Goal: Navigation & Orientation: Find specific page/section

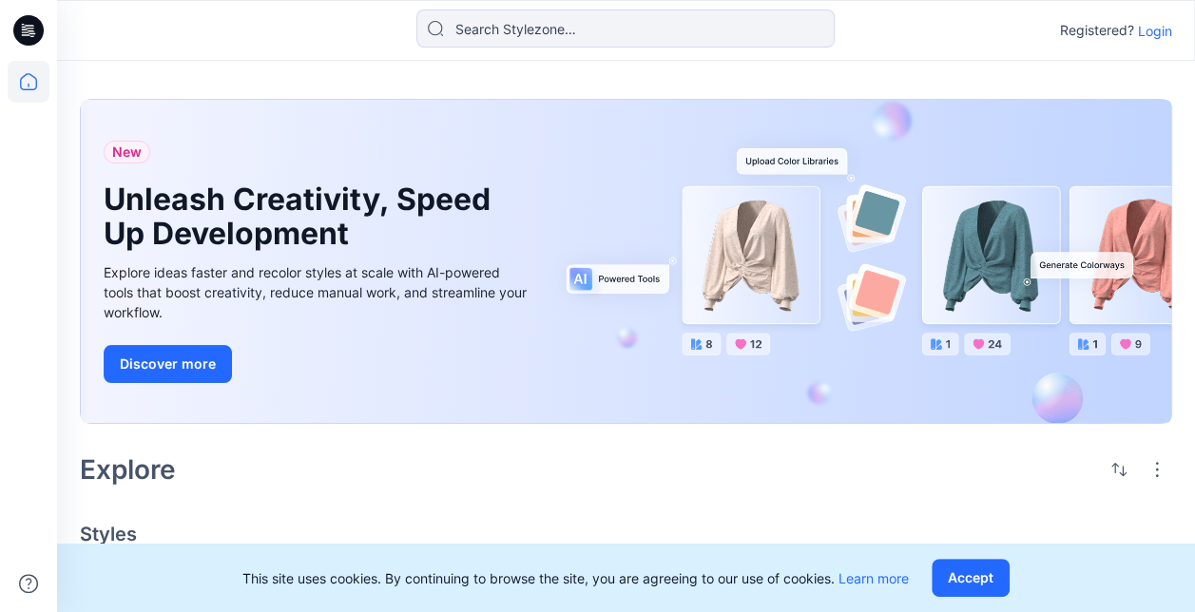
click at [1152, 29] on p "Login" at bounding box center [1155, 31] width 34 height 20
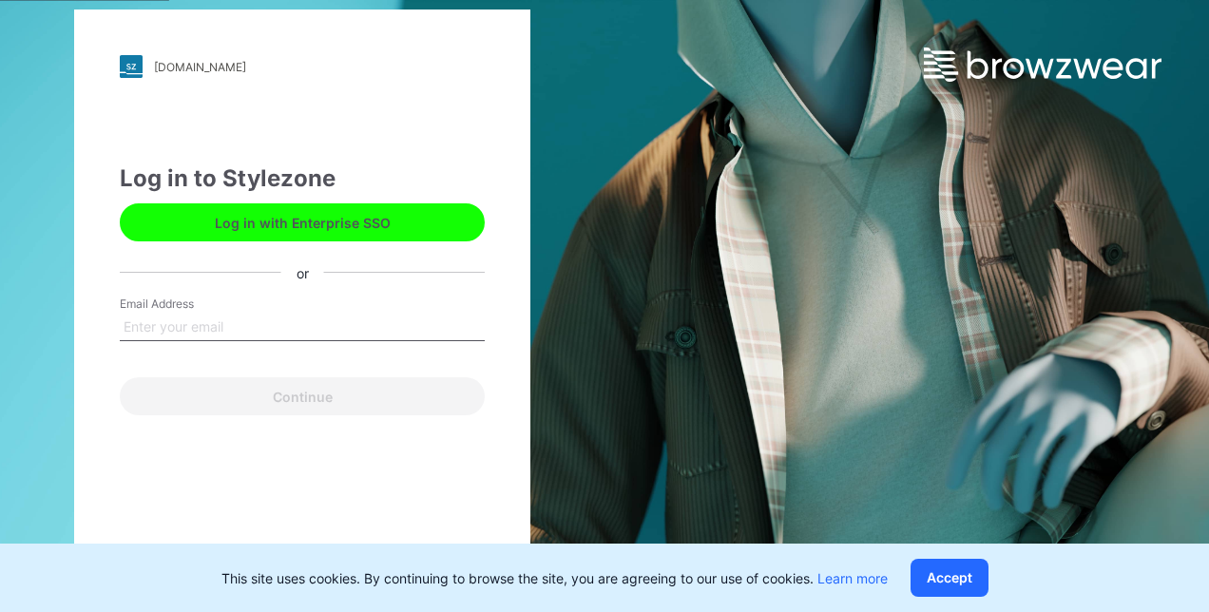
click at [329, 322] on input "Email Address" at bounding box center [302, 327] width 365 height 29
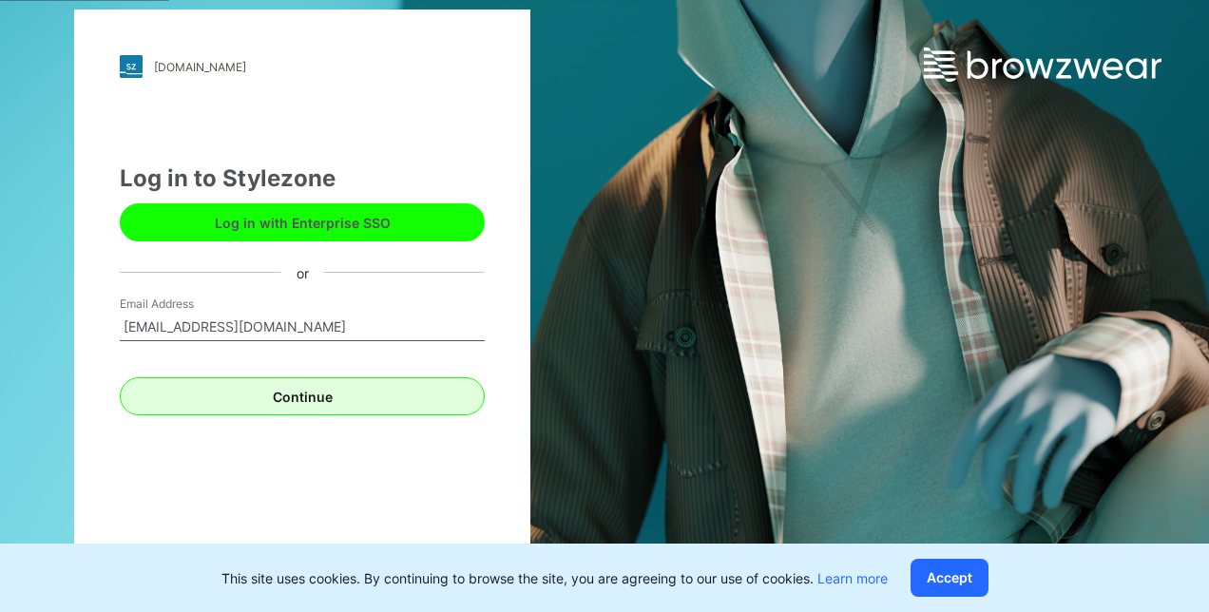
type input "jaylau1106@hotmail.com"
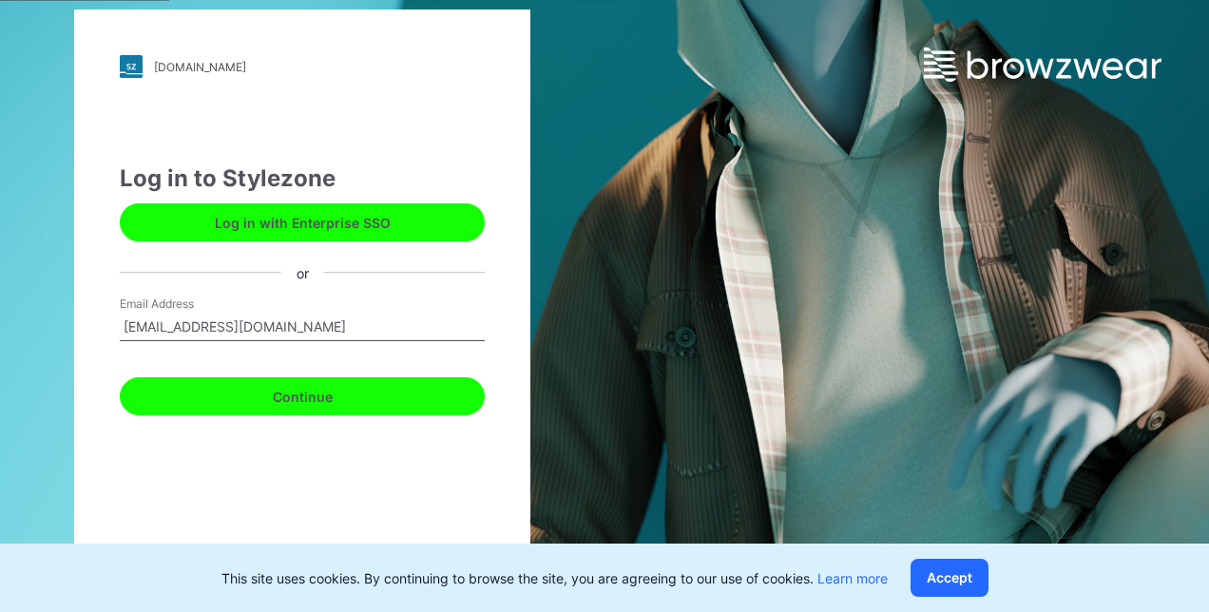
click at [338, 391] on button "Continue" at bounding box center [302, 396] width 365 height 38
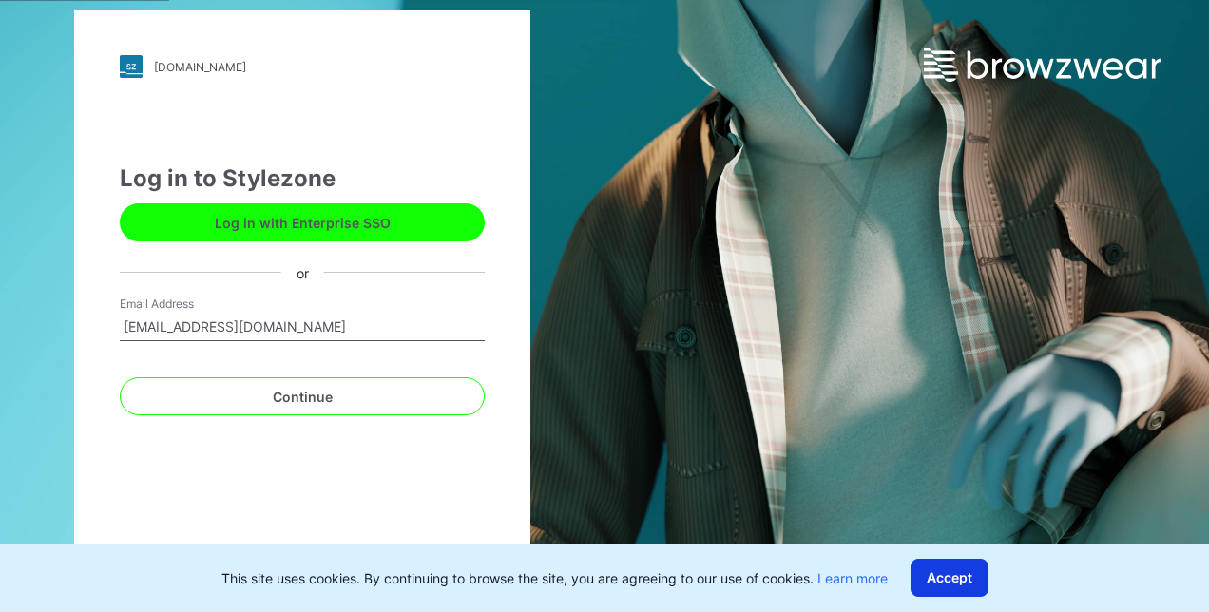
click at [972, 587] on button "Accept" at bounding box center [950, 578] width 78 height 38
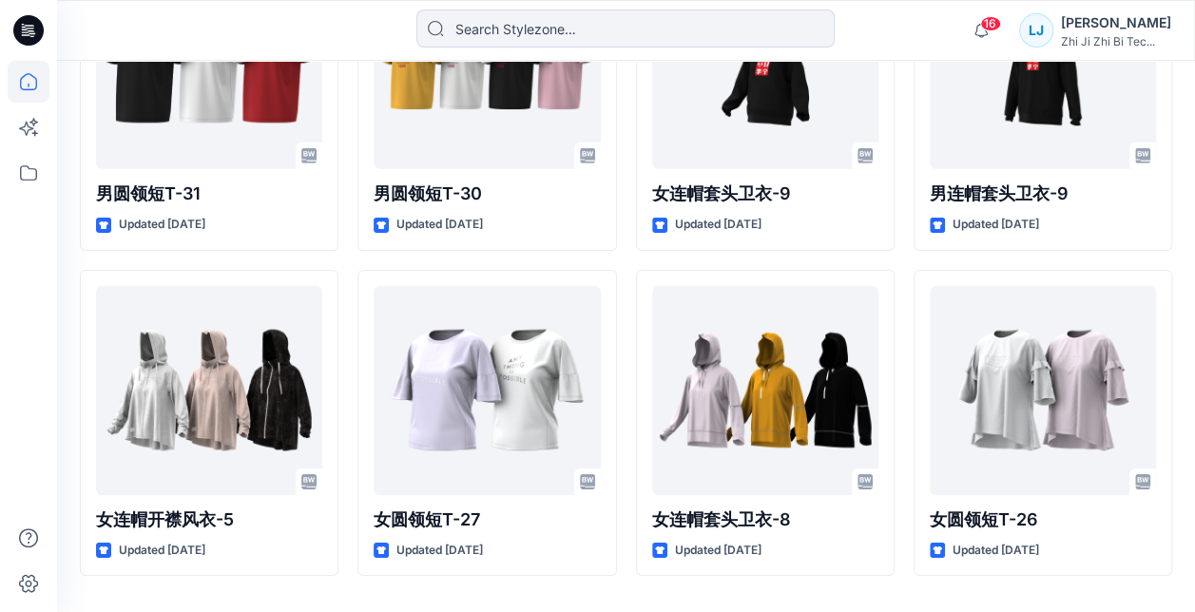
scroll to position [3014, 0]
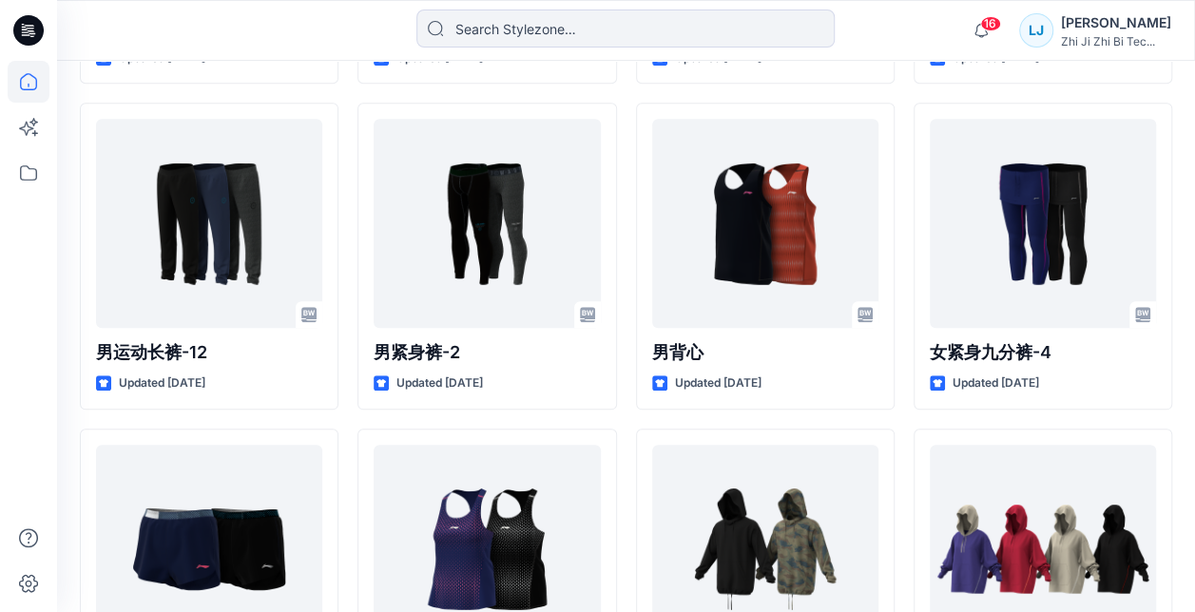
scroll to position [4464, 0]
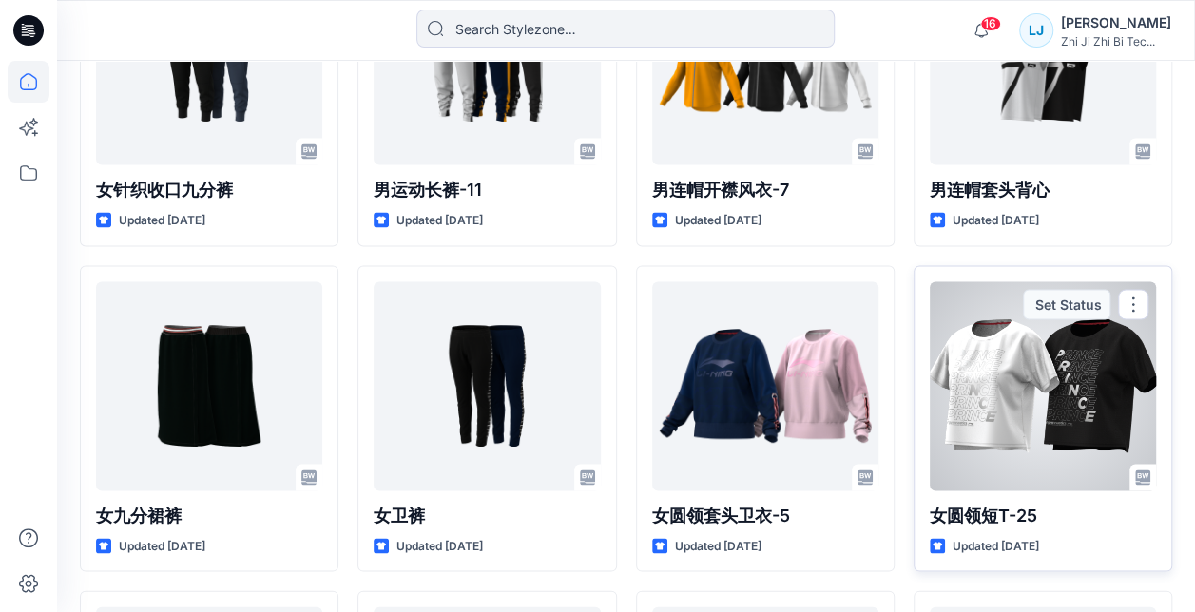
scroll to position [5345, 0]
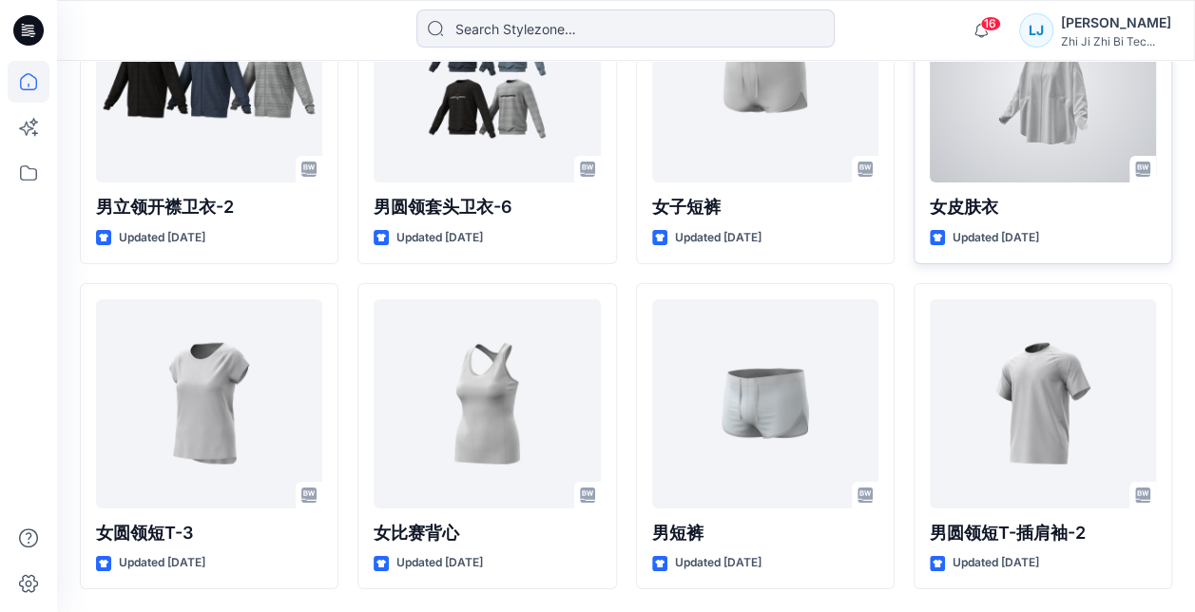
scroll to position [6890, 0]
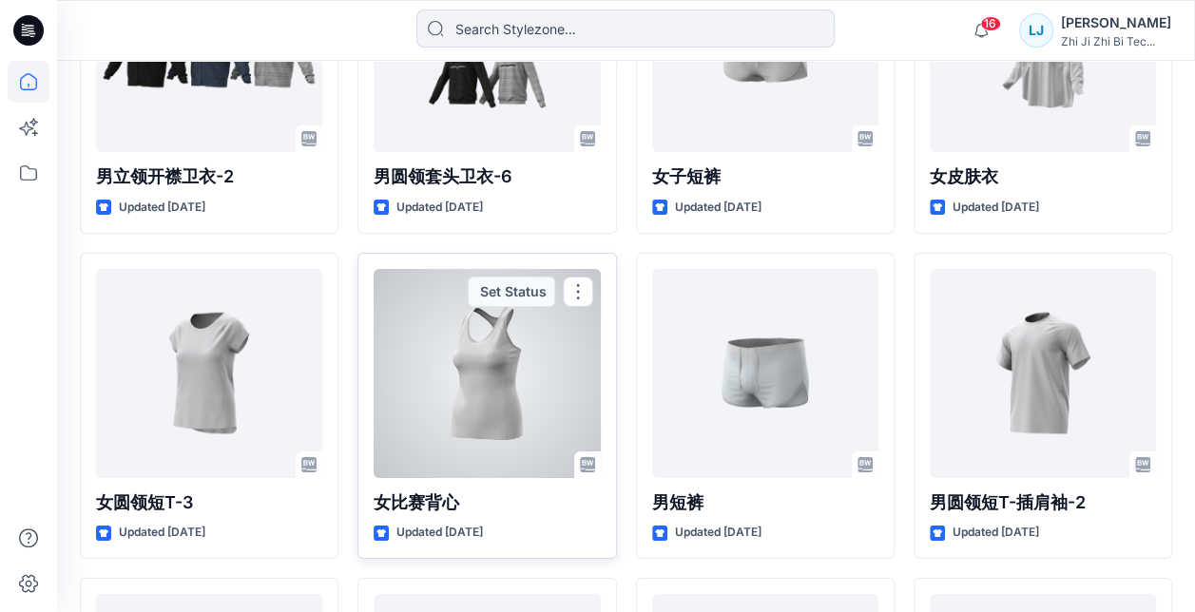
click at [500, 359] on div at bounding box center [487, 373] width 226 height 209
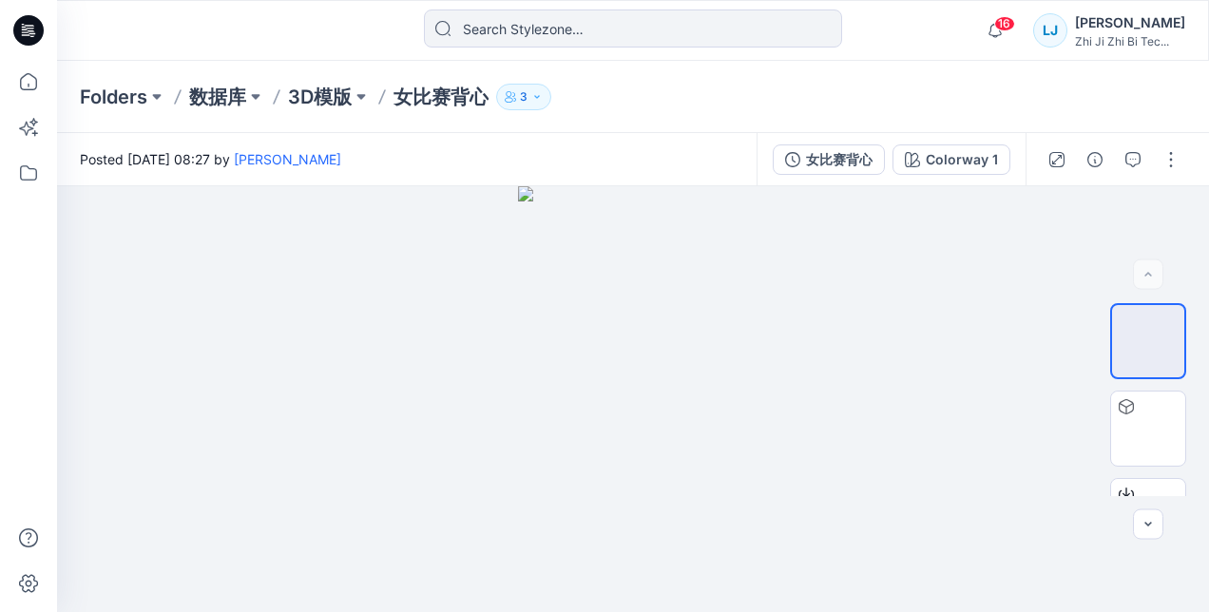
click at [15, 291] on div at bounding box center [29, 336] width 42 height 551
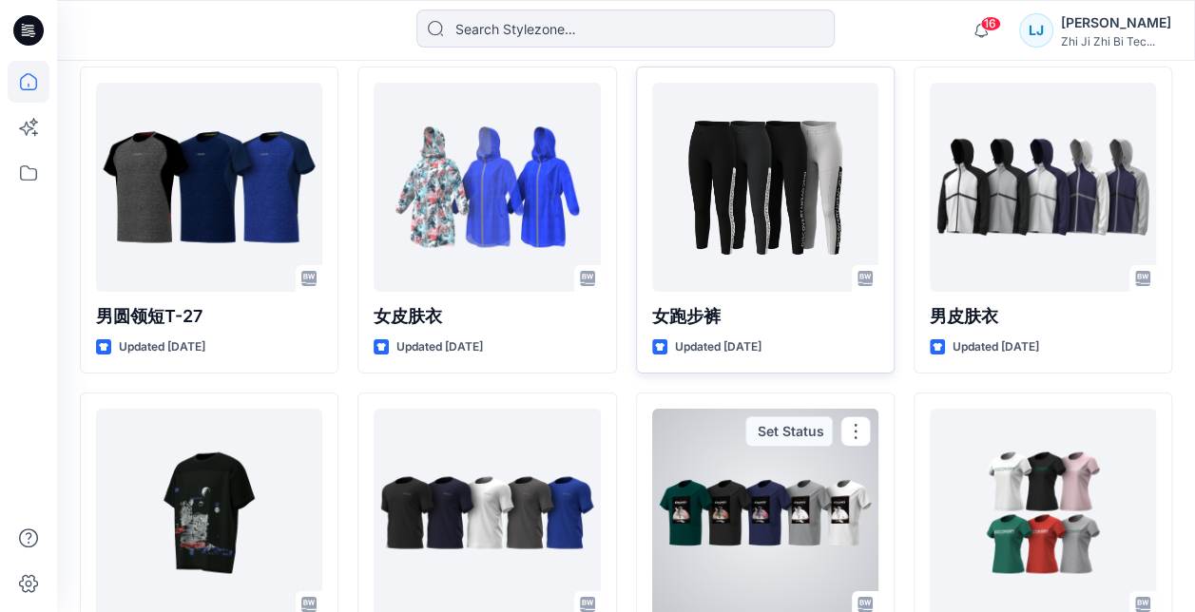
scroll to position [10315, 0]
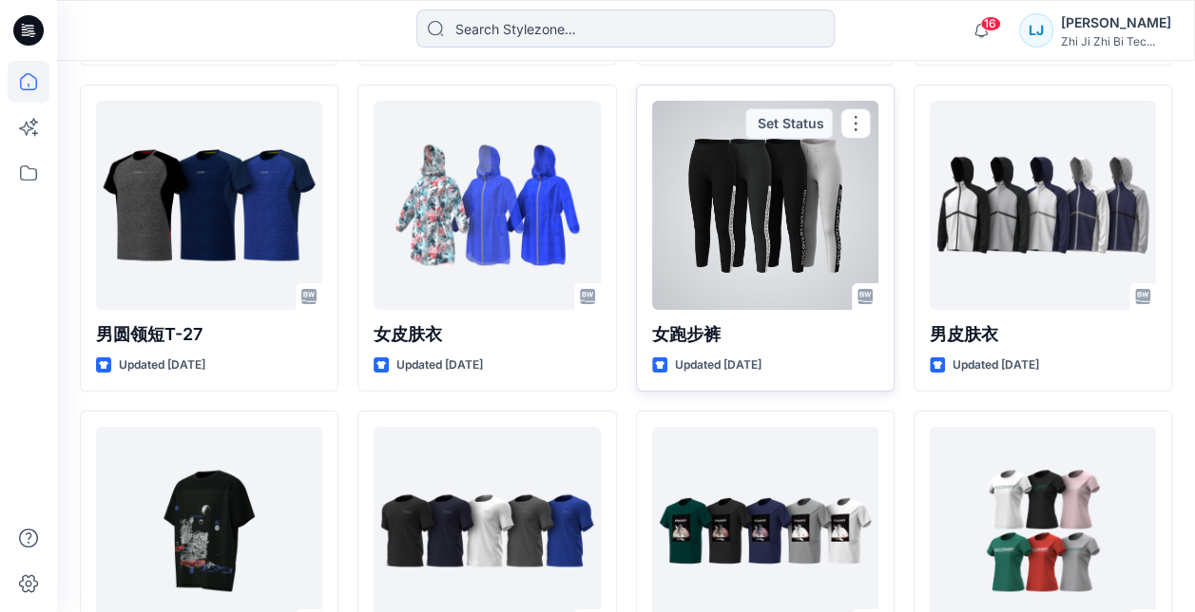
click at [772, 201] on div at bounding box center [765, 205] width 226 height 209
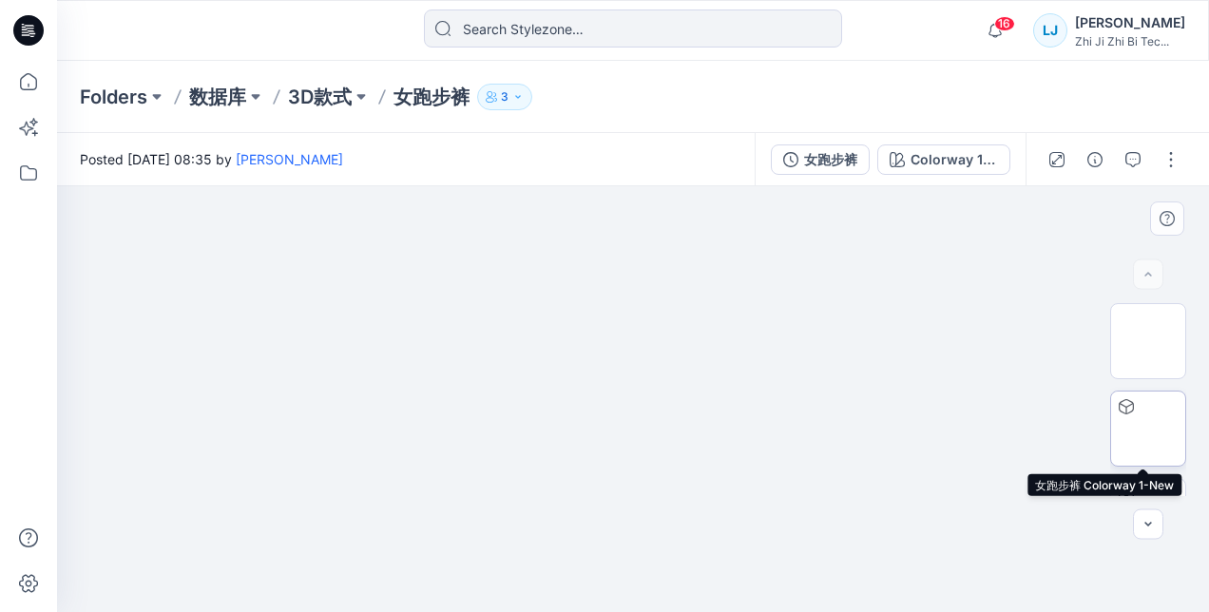
click at [1148, 429] on img at bounding box center [1148, 429] width 0 height 0
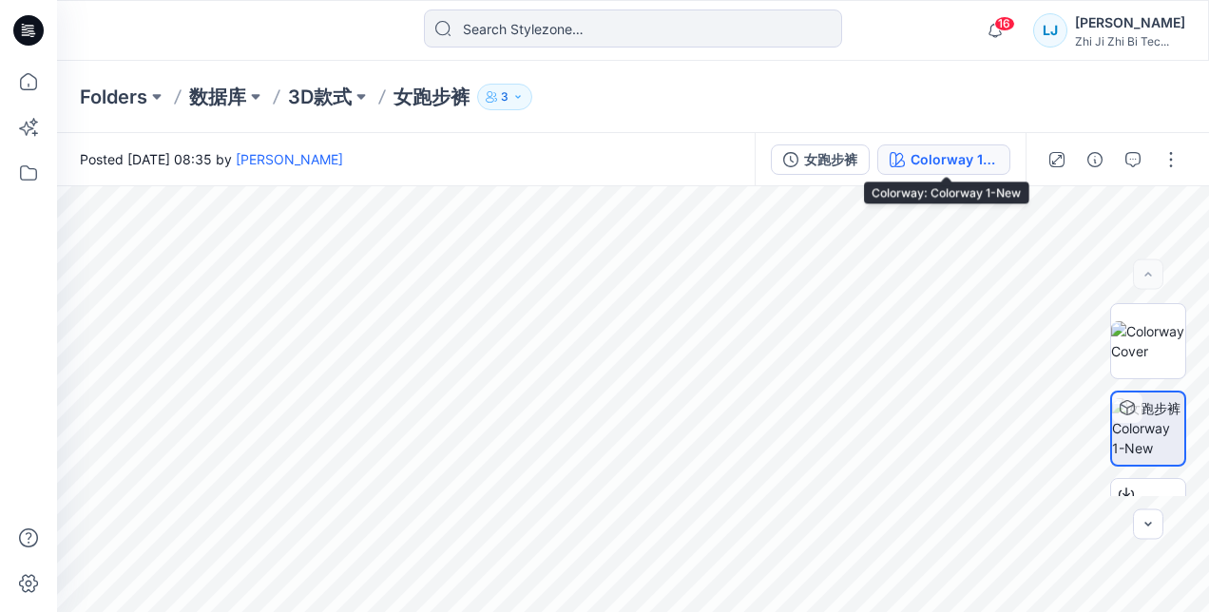
click at [965, 164] on div "Colorway 1-New" at bounding box center [954, 159] width 87 height 21
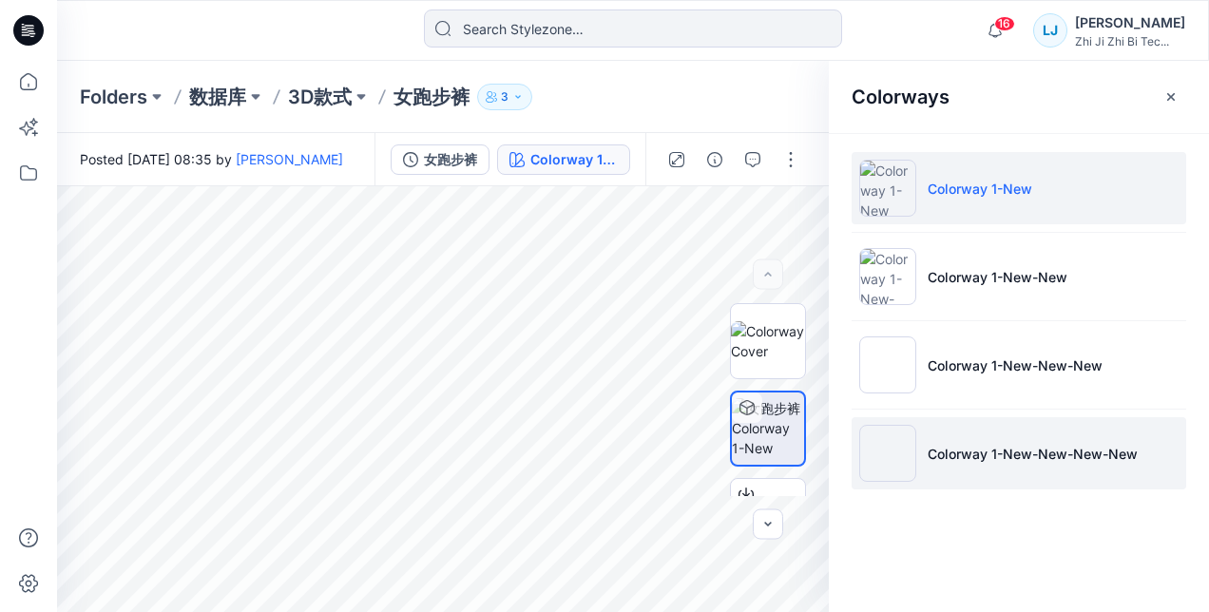
click at [984, 448] on p "Colorway 1-New-New-New-New" at bounding box center [1033, 454] width 210 height 20
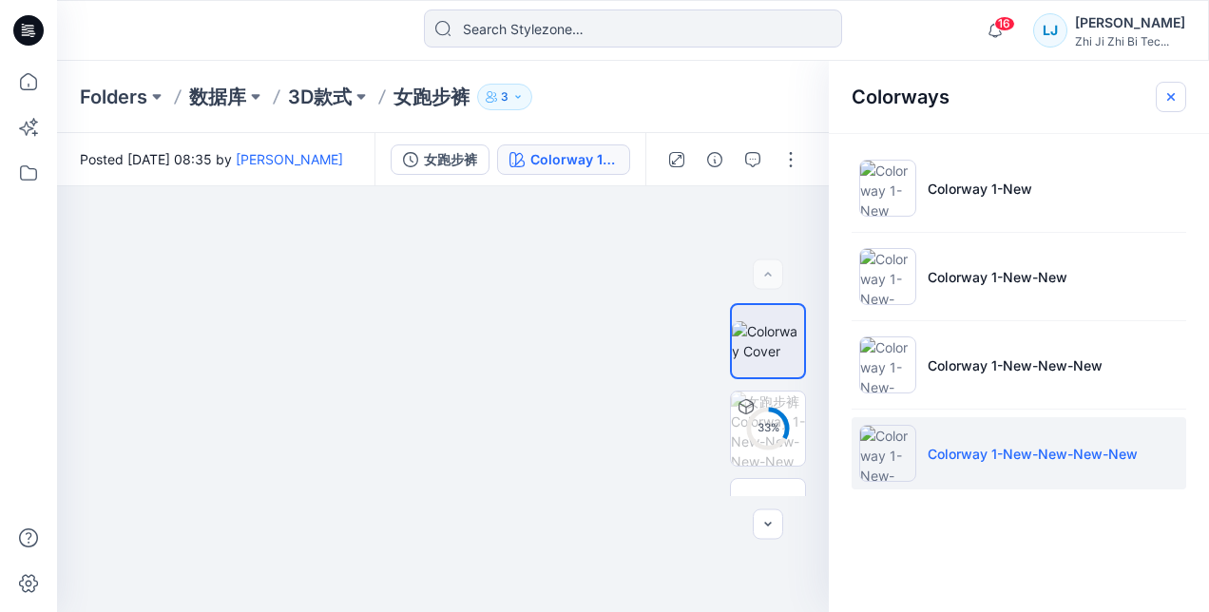
click at [1179, 96] on button "button" at bounding box center [1171, 97] width 30 height 30
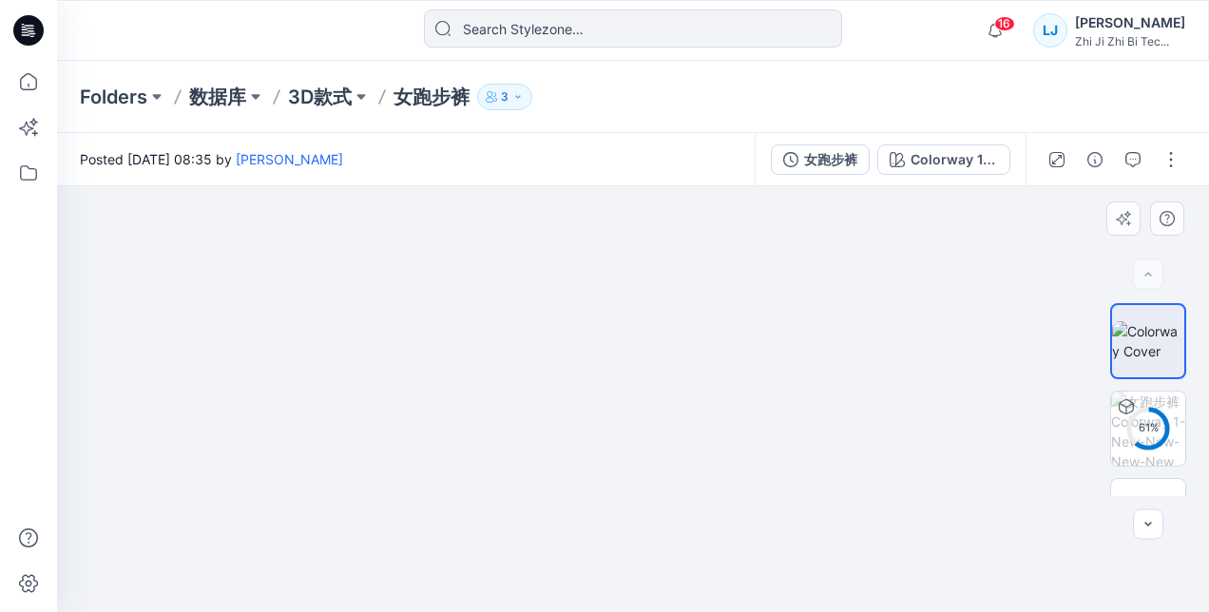
drag, startPoint x: 860, startPoint y: 297, endPoint x: 801, endPoint y: 312, distance: 60.9
click at [801, 310] on div at bounding box center [633, 399] width 1152 height 426
click at [1149, 430] on div "91 %" at bounding box center [1149, 428] width 46 height 16
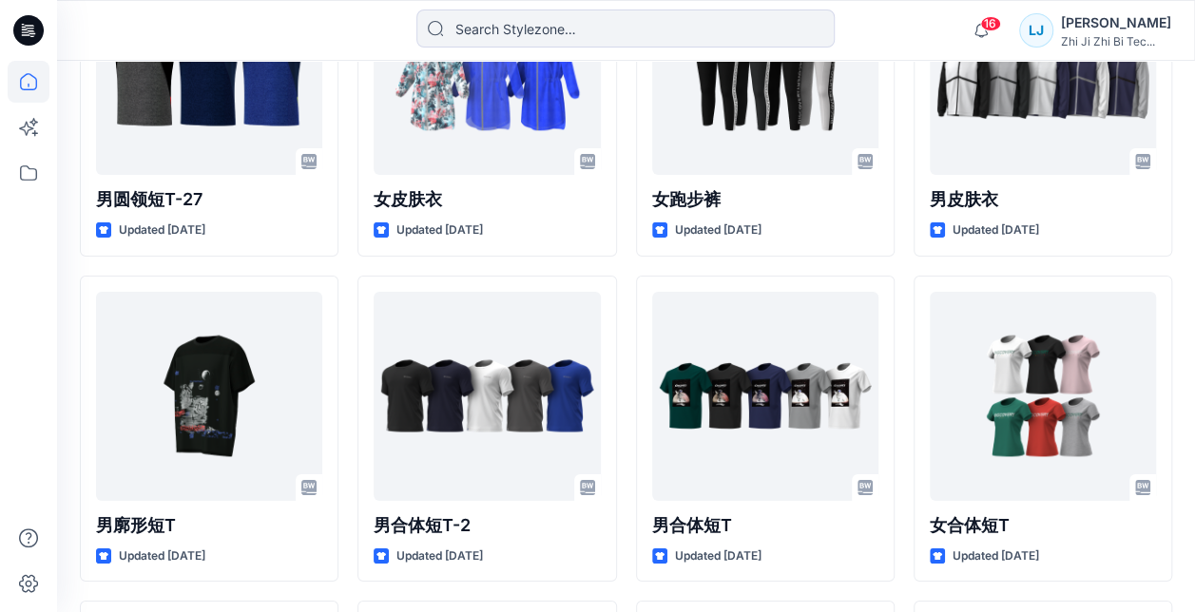
scroll to position [10815, 0]
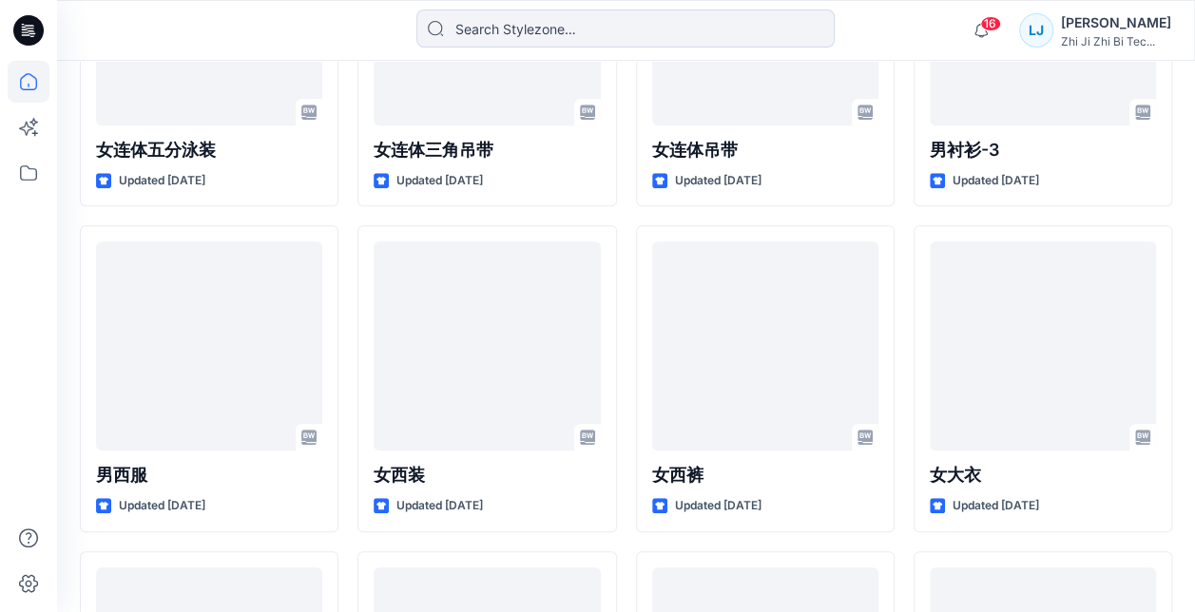
scroll to position [11480, 0]
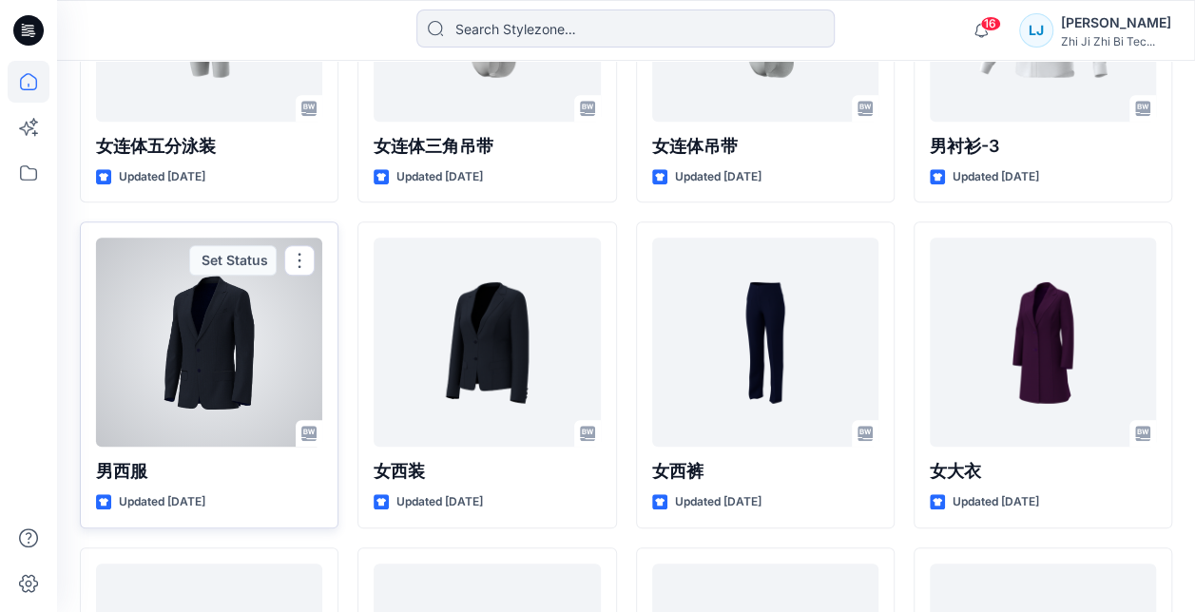
click at [263, 329] on div at bounding box center [209, 342] width 226 height 209
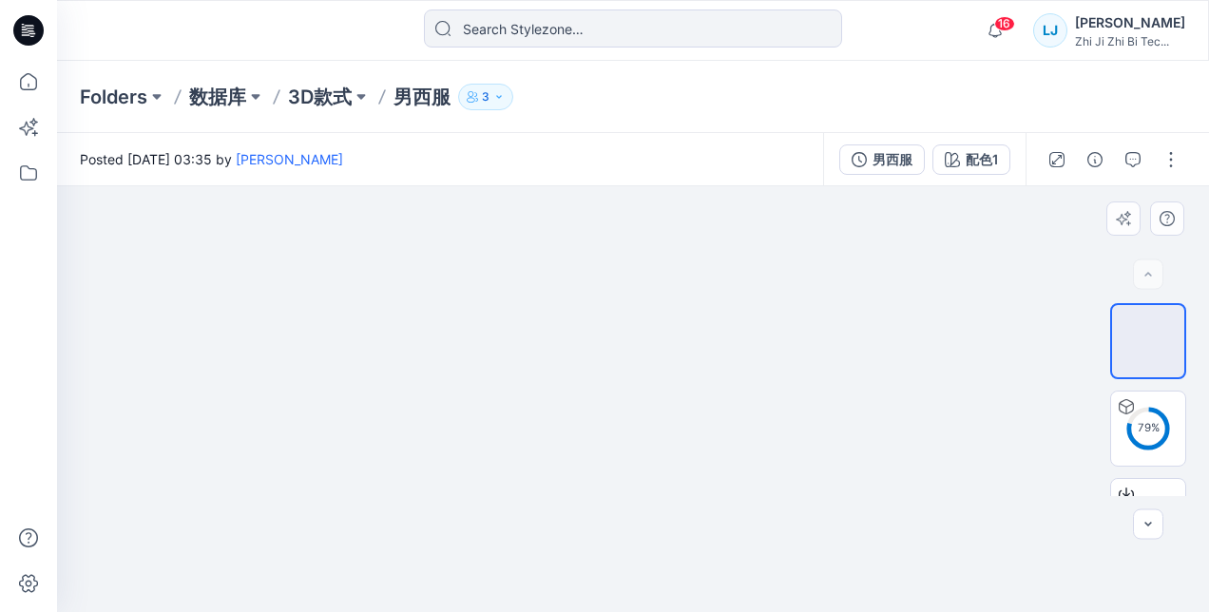
drag, startPoint x: 646, startPoint y: 399, endPoint x: 802, endPoint y: 400, distance: 156.9
click at [802, 400] on div at bounding box center [633, 399] width 1152 height 426
click at [1137, 435] on div "93 %" at bounding box center [1149, 428] width 46 height 16
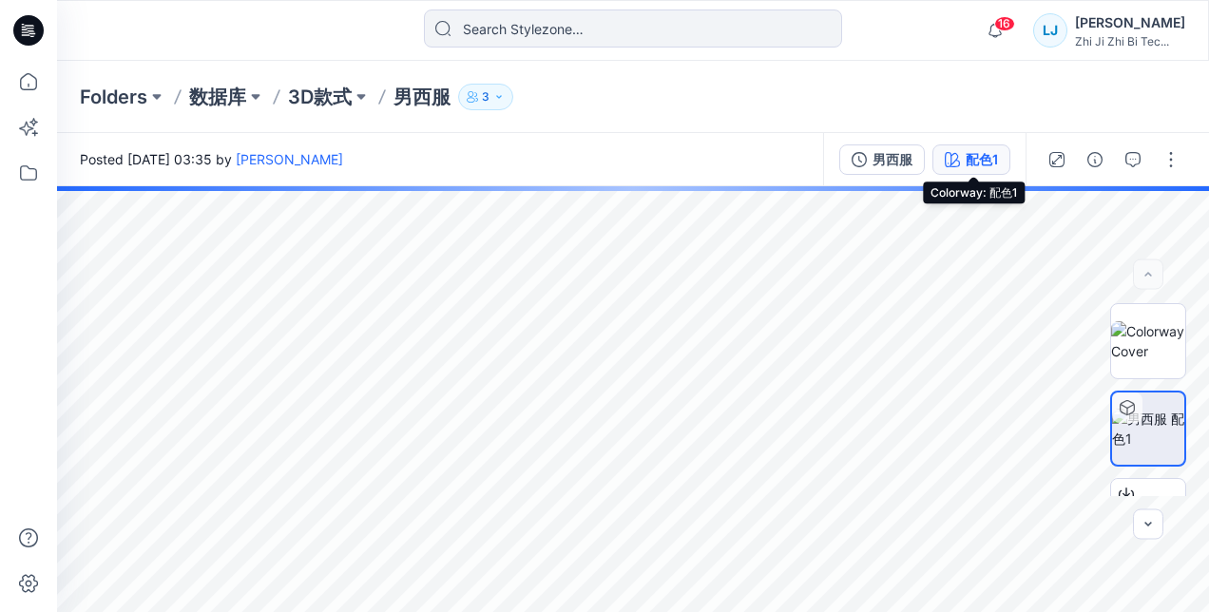
click at [985, 166] on div "配色1" at bounding box center [982, 159] width 32 height 21
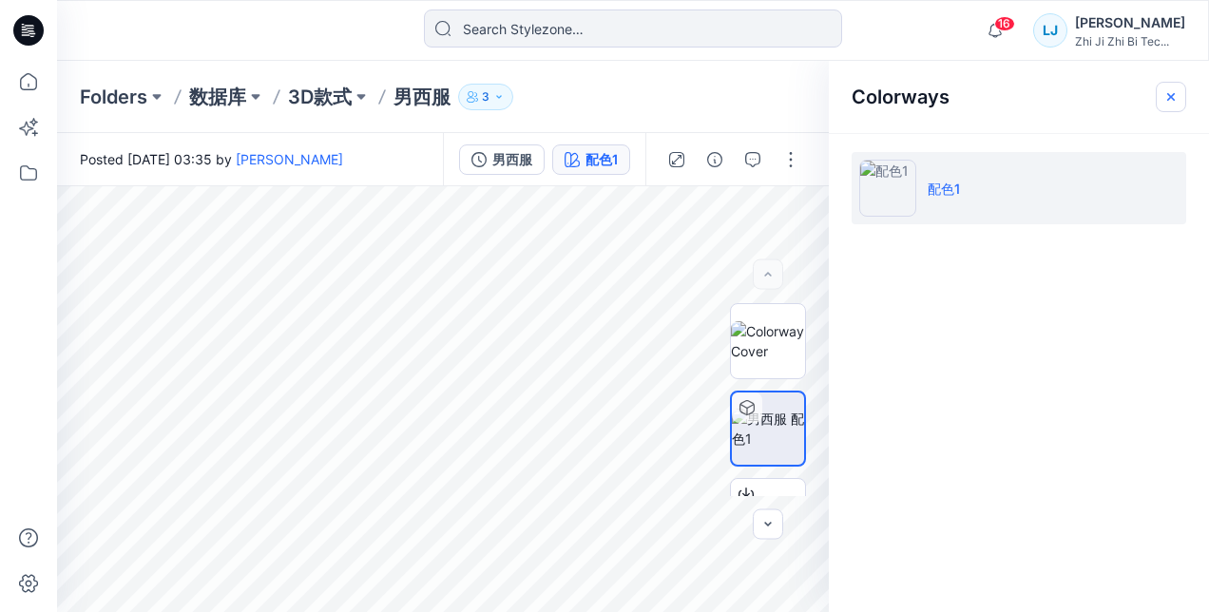
click at [1178, 101] on icon "button" at bounding box center [1171, 96] width 15 height 15
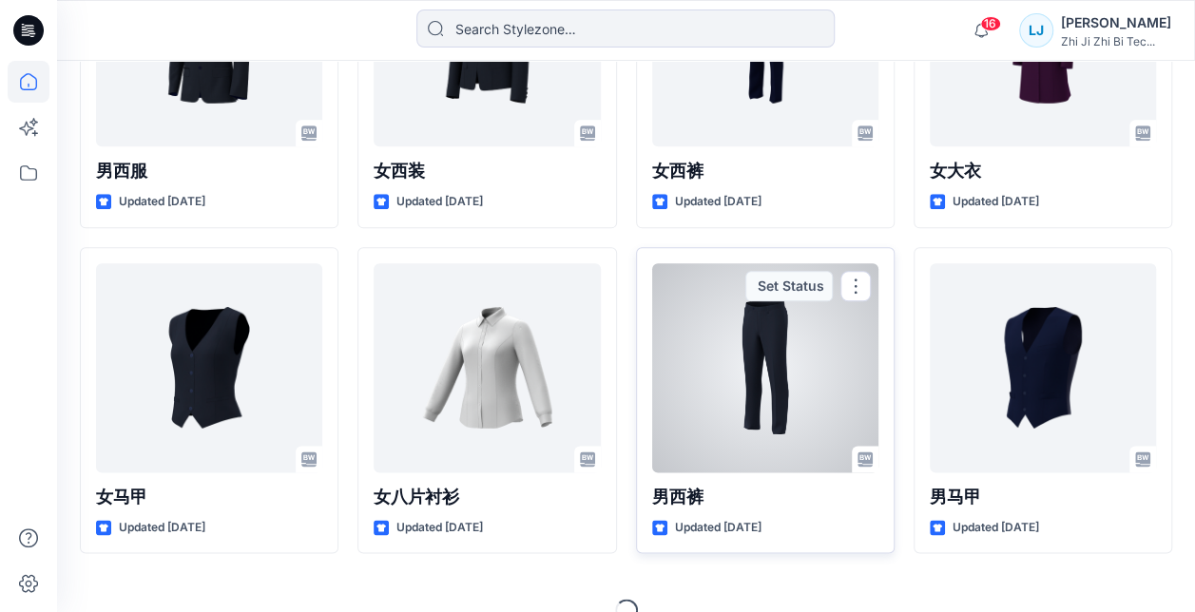
scroll to position [11790, 0]
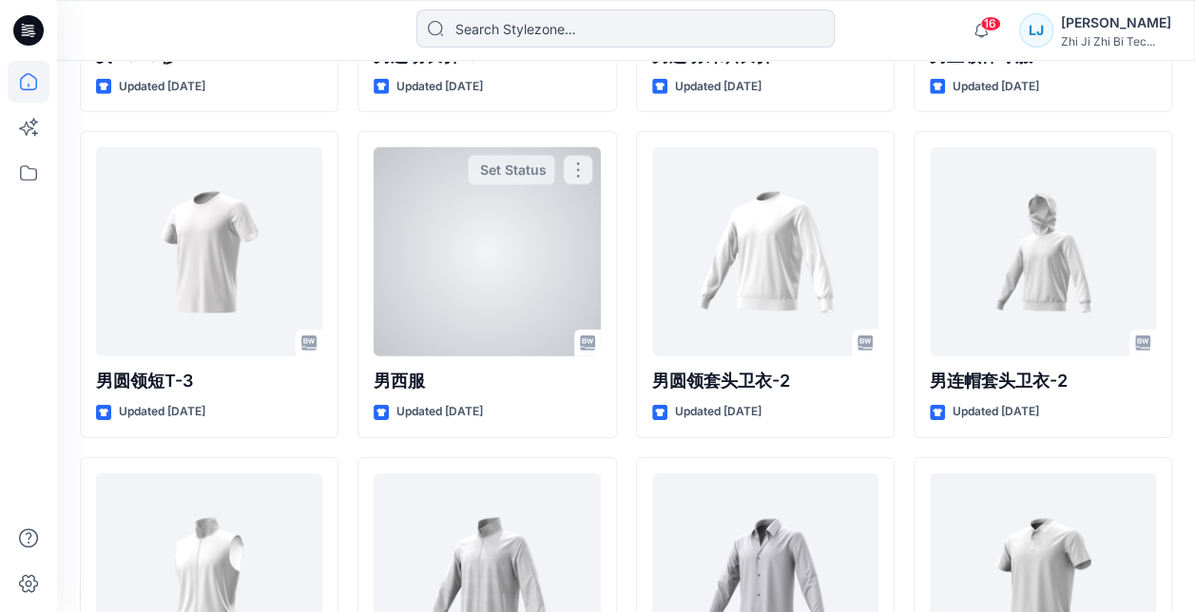
scroll to position [13525, 0]
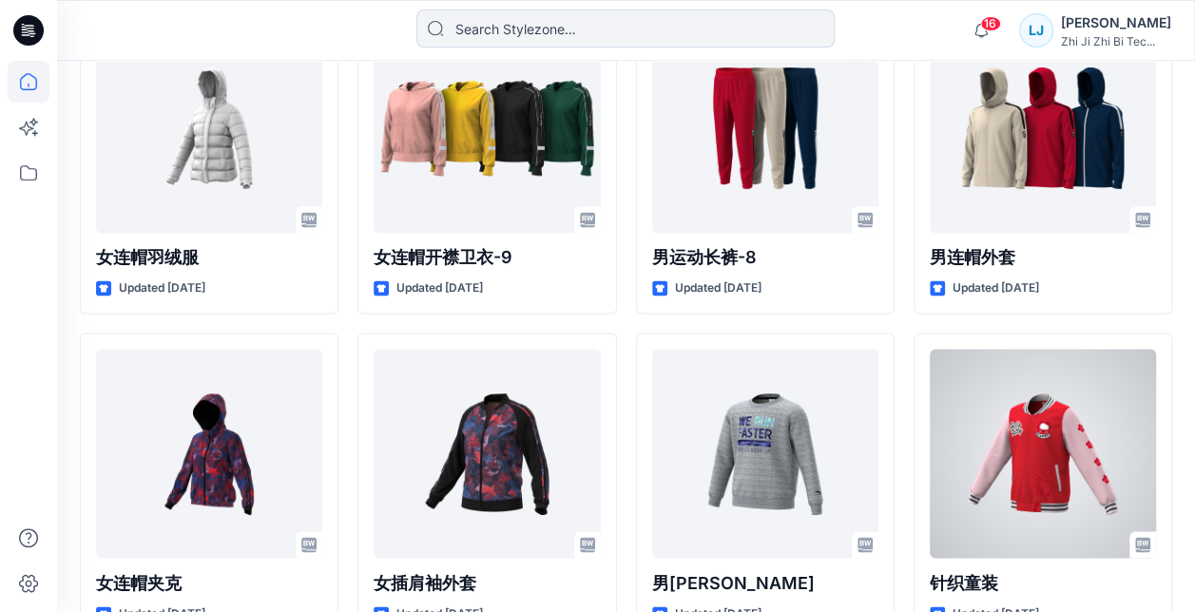
scroll to position [15690, 0]
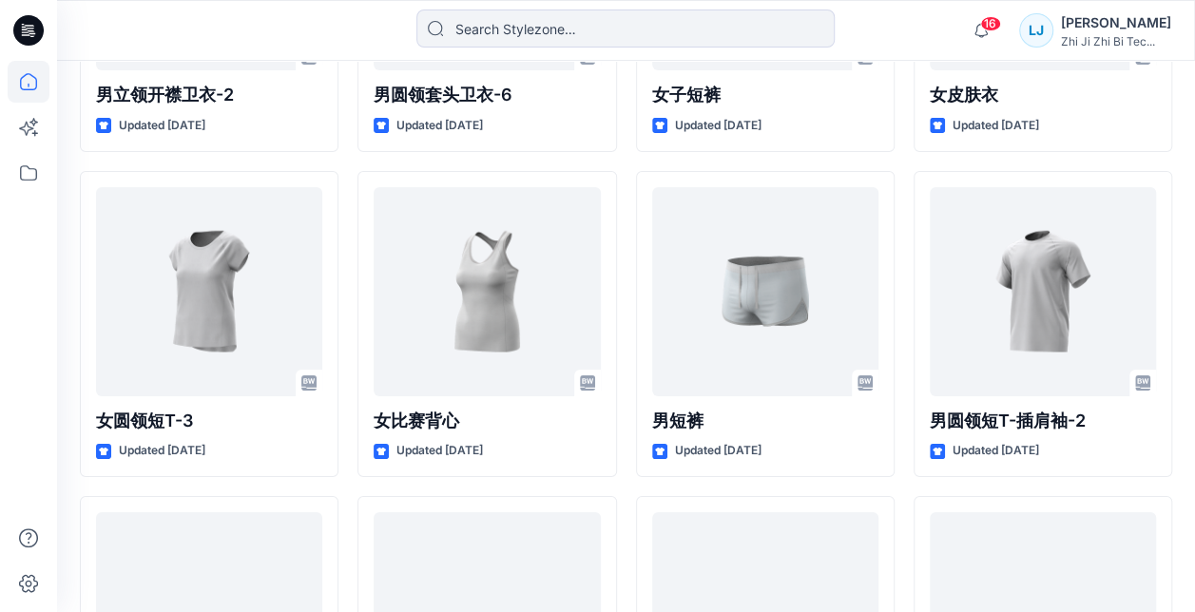
scroll to position [6934, 0]
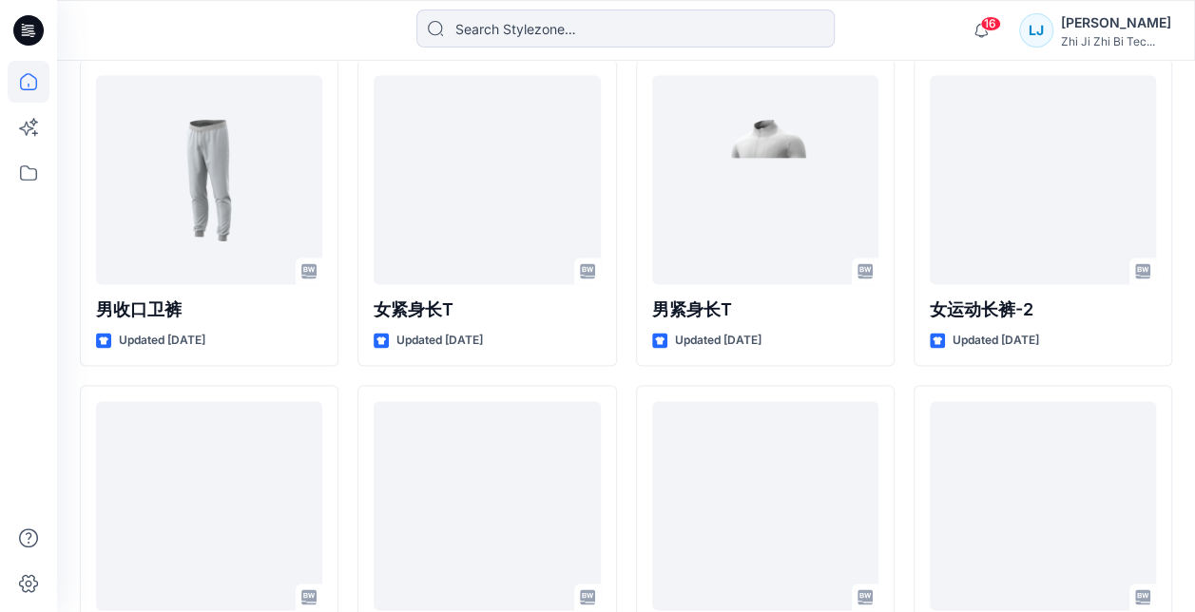
scroll to position [8740, 0]
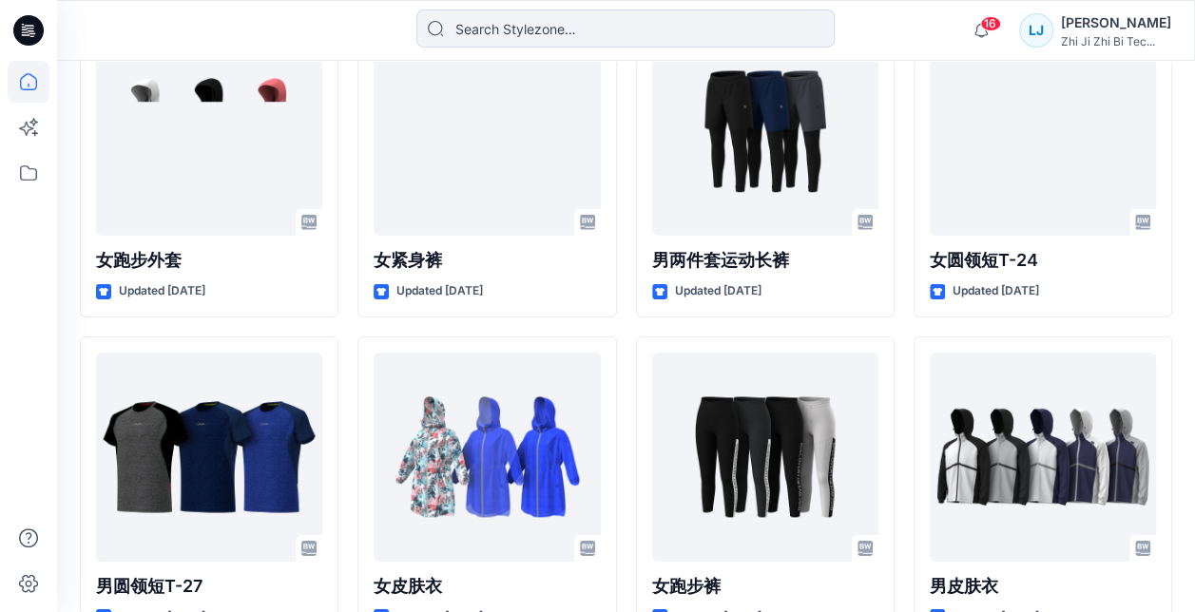
scroll to position [10166, 0]
